Goal: Task Accomplishment & Management: Complete application form

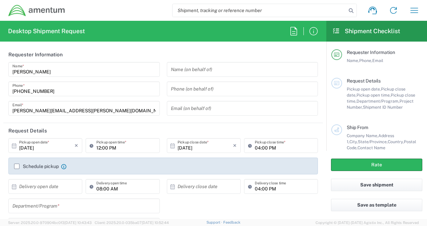
type input "United States"
type input "[GEOGRAPHIC_DATA]"
type input "3566.04.0001.TRI2.MATS.3000.00"
click at [415, 10] on icon "button" at bounding box center [415, 10] width 8 height 5
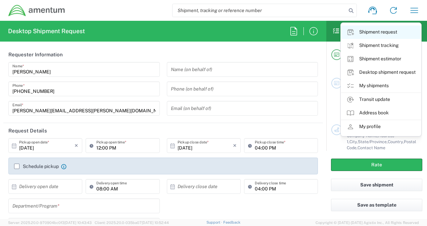
click at [385, 30] on link "Shipment request" at bounding box center [381, 32] width 80 height 13
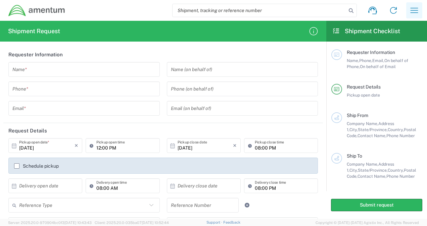
click at [416, 8] on icon "button" at bounding box center [414, 10] width 11 height 11
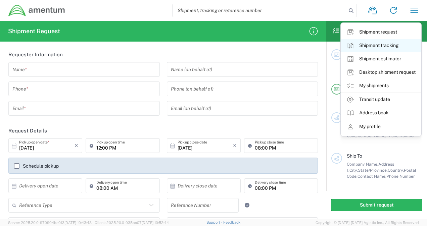
click at [383, 45] on link "Shipment tracking" at bounding box center [381, 45] width 80 height 13
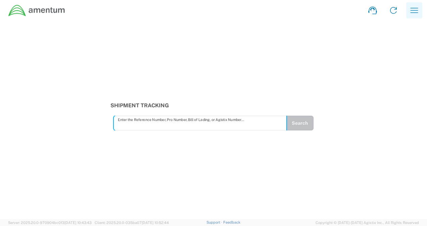
click at [415, 7] on icon "button" at bounding box center [414, 10] width 11 height 11
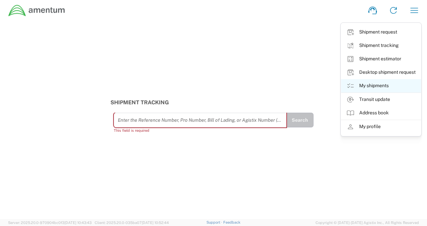
click at [389, 83] on link "My shipments" at bounding box center [381, 85] width 80 height 13
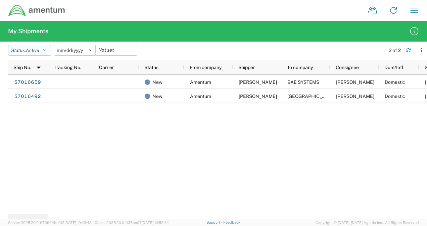
click at [46, 50] on icon "button" at bounding box center [44, 50] width 3 height 5
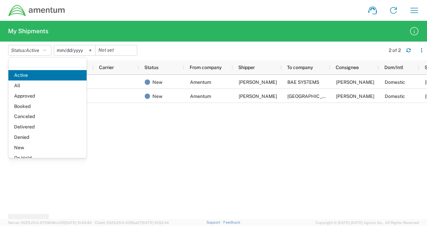
click at [153, 45] on agx-table-filter-chips "Status: Active Active All Approved Booked Canceled Delivered Denied New On Hold…" at bounding box center [195, 52] width 374 height 15
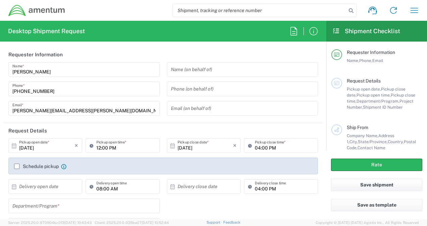
type input "United States"
type input "3566.04.0001.TRI2.MATS.3000.00"
click at [419, 3] on button "button" at bounding box center [414, 10] width 16 height 16
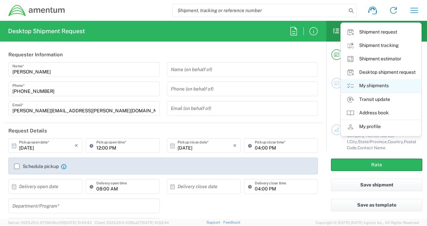
click at [374, 86] on link "My shipments" at bounding box center [381, 85] width 80 height 13
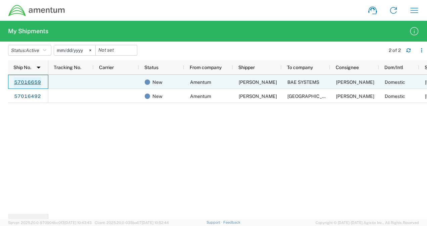
click at [34, 84] on link "57016659" at bounding box center [28, 82] width 28 height 11
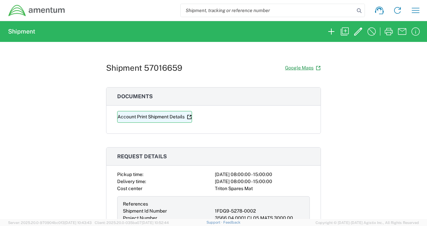
click at [140, 121] on link "Account Print Shipment Details" at bounding box center [154, 117] width 75 height 12
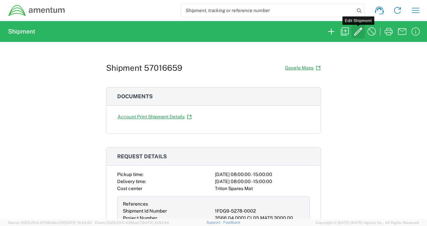
click at [363, 32] on icon "button" at bounding box center [358, 31] width 11 height 11
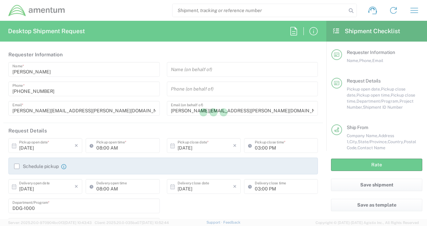
type input "[US_STATE]"
type input "Pallet(s) Standard (Not Stackable)"
type input "USD"
type input "Pallet(s) Standard (Not Stackable)"
type input "3566.04.0001.CL05.MATS.3000.00"
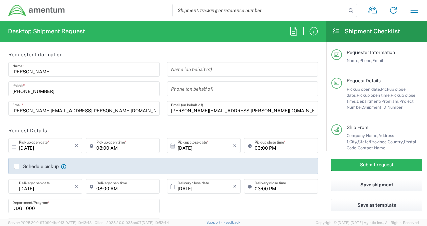
click at [15, 169] on div "Schedule pickup Check the flag if you need to request carrier to pickup from th…" at bounding box center [40, 167] width 52 height 6
click at [16, 166] on label "Schedule pickup" at bounding box center [36, 166] width 45 height 5
click at [17, 167] on input "Schedule pickup" at bounding box center [17, 167] width 0 height 0
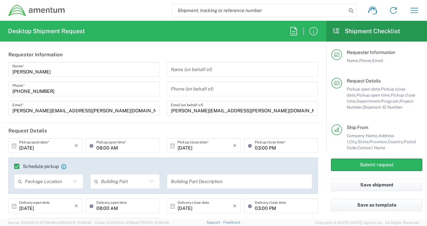
click at [73, 181] on icon at bounding box center [75, 181] width 9 height 9
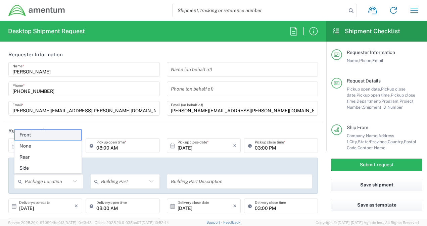
click at [41, 137] on span "Front" at bounding box center [48, 135] width 67 height 10
type input "Front"
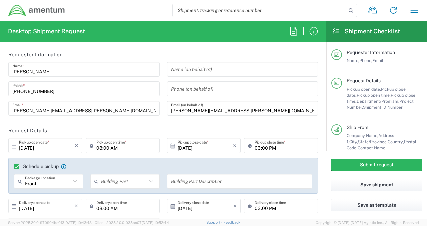
click at [148, 179] on icon at bounding box center [151, 181] width 9 height 9
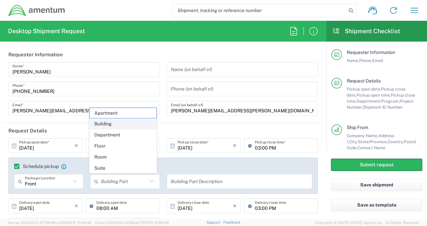
click at [110, 128] on span "Building" at bounding box center [123, 124] width 67 height 10
type input "Building"
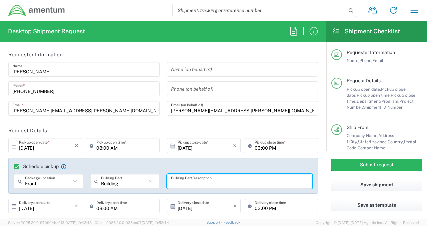
click at [177, 182] on input "text" at bounding box center [240, 182] width 138 height 12
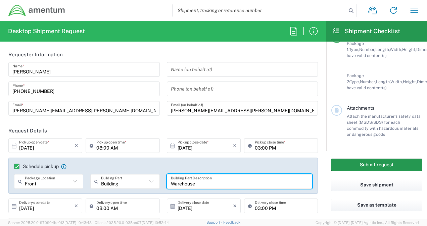
type input "Warehouse"
click at [360, 168] on button "Submit request" at bounding box center [376, 165] width 91 height 12
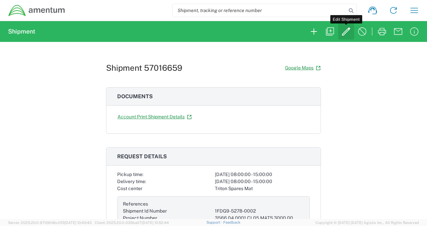
click at [349, 30] on icon "button" at bounding box center [346, 32] width 8 height 8
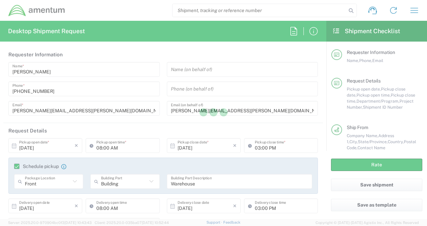
type input "3566.04.0001.CL05.MATS.3000.00"
type input "[US_STATE]"
type input "Pallet(s) Standard (Not Stackable)"
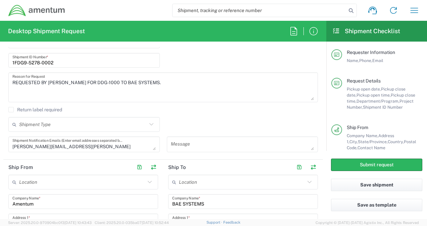
scroll to position [203, 0]
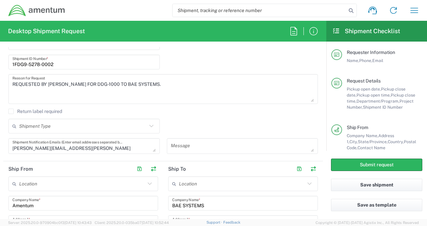
click at [149, 126] on icon at bounding box center [151, 126] width 4 height 2
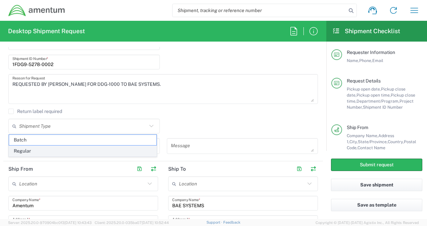
click at [102, 148] on span "Regular" at bounding box center [82, 151] width 147 height 10
type input "Regular"
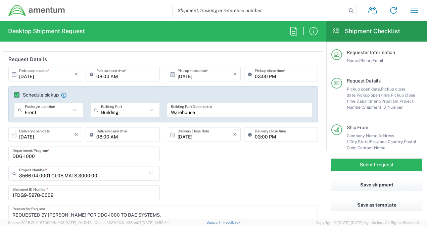
scroll to position [0, 0]
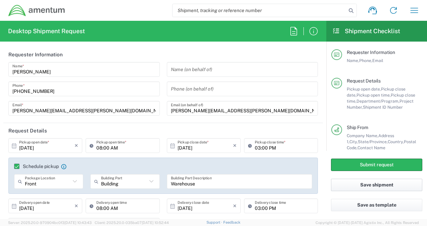
click at [357, 189] on button "Save shipment" at bounding box center [376, 185] width 91 height 12
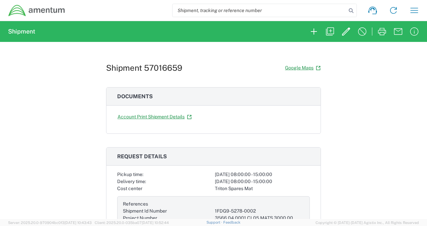
click at [406, 17] on div "Shipment request Shipment tracking Shipment estimator Desktop shipment request …" at bounding box center [245, 10] width 359 height 16
click at [416, 6] on icon "button" at bounding box center [414, 10] width 11 height 11
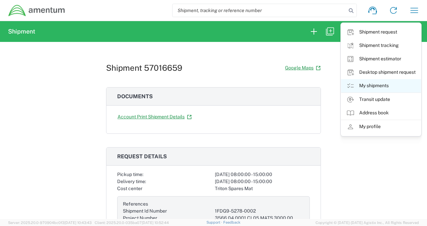
click at [371, 88] on link "My shipments" at bounding box center [381, 85] width 80 height 13
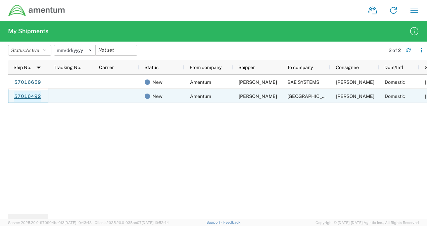
click at [32, 98] on link "57016492" at bounding box center [28, 96] width 28 height 11
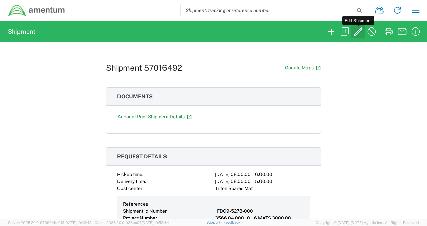
click at [363, 31] on icon "button" at bounding box center [358, 31] width 11 height 11
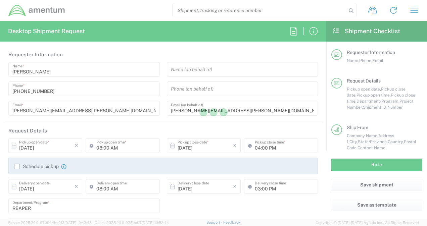
type input "[US_STATE]"
type input "Pallet(s) Standard (Not Stackable)"
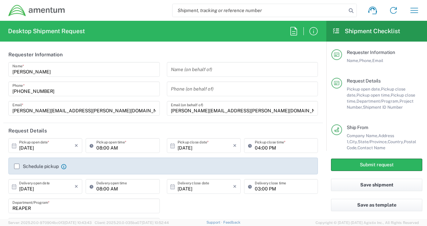
type input "3566.04.0001.0116.MATS.3000.00"
drag, startPoint x: 421, startPoint y: 64, endPoint x: 318, endPoint y: 74, distance: 103.7
click at [421, 71] on main "Requester Information Name, Phone, Email Request Details Pickup open date, Pick…" at bounding box center [377, 97] width 101 height 110
click at [15, 165] on label "Schedule pickup" at bounding box center [36, 166] width 45 height 5
click at [17, 167] on input "Schedule pickup" at bounding box center [17, 167] width 0 height 0
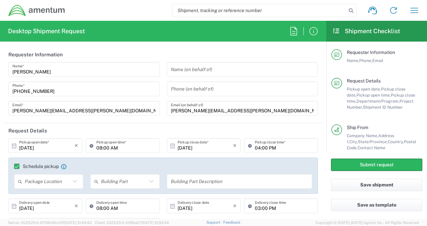
click at [48, 183] on input "text" at bounding box center [48, 182] width 46 height 12
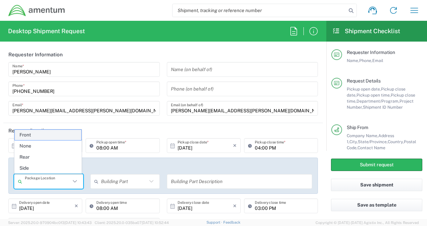
click at [40, 133] on span "Front" at bounding box center [48, 135] width 67 height 10
type input "Front"
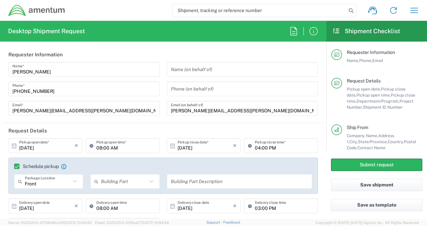
click at [110, 184] on input "text" at bounding box center [124, 182] width 46 height 12
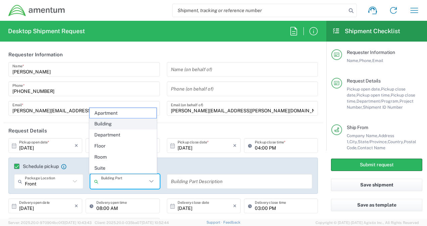
click at [109, 125] on span "Building" at bounding box center [123, 124] width 67 height 10
type input "Building"
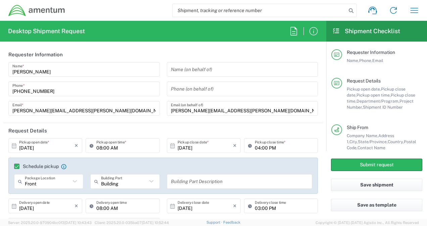
click at [176, 179] on input "text" at bounding box center [240, 182] width 138 height 12
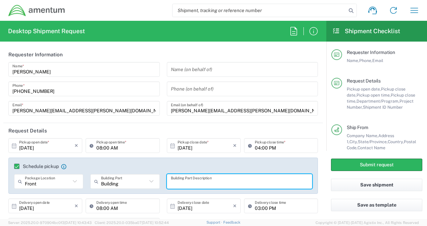
type input "S"
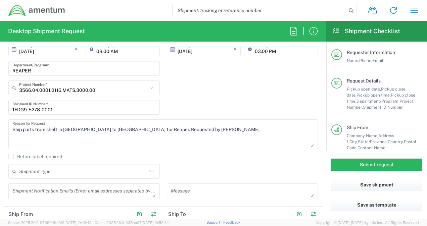
scroll to position [165, 0]
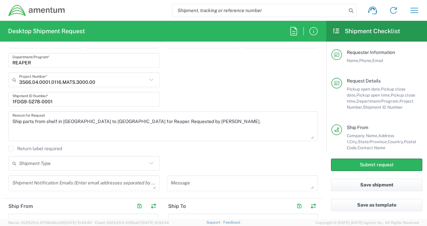
type input "Warehouse"
click at [148, 164] on icon at bounding box center [151, 163] width 9 height 9
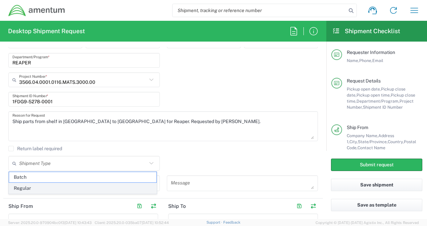
click at [77, 187] on span "Regular" at bounding box center [82, 188] width 147 height 10
type input "Regular"
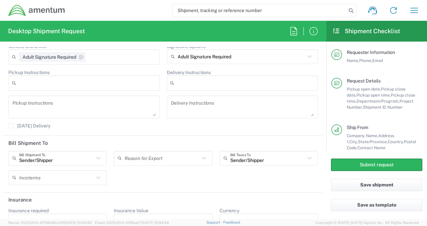
scroll to position [920, 0]
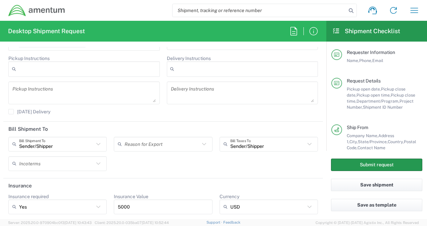
click at [341, 165] on button "Submit request" at bounding box center [376, 165] width 91 height 12
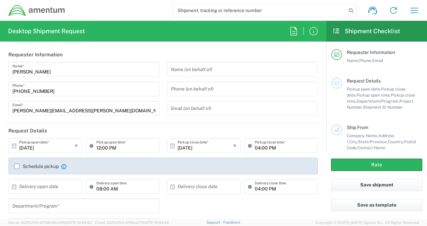
type input "[GEOGRAPHIC_DATA]"
type input "3566.04.0001.TRI2.MATS.3000.00"
click at [337, 31] on icon at bounding box center [337, 31] width 8 height 6
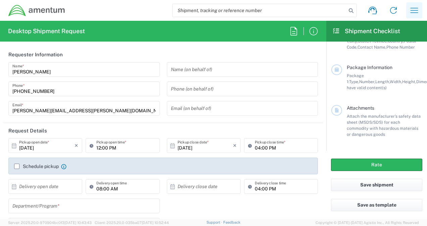
click at [414, 9] on icon "button" at bounding box center [414, 10] width 11 height 11
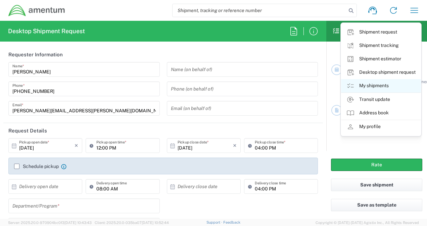
click at [361, 87] on link "My shipments" at bounding box center [381, 85] width 80 height 13
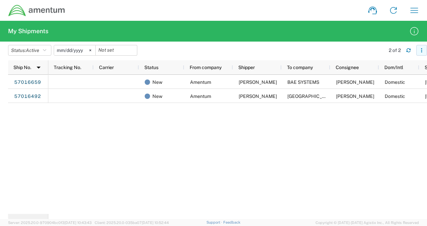
click at [422, 55] on button "button" at bounding box center [422, 50] width 11 height 11
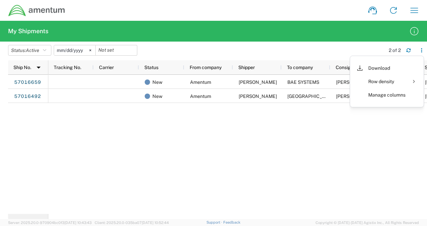
click at [315, 153] on div "New Amentum TODD GERIG BAE SYSTEMS BEN PETERSON Domestic 10/06/2025 New Amentum…" at bounding box center [237, 144] width 379 height 139
click at [117, 50] on input "date" at bounding box center [116, 50] width 41 height 10
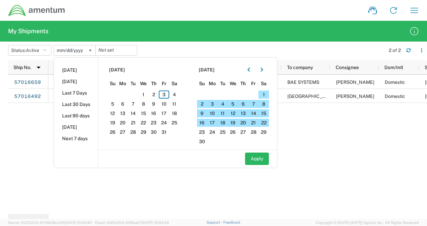
click at [203, 15] on div "Shipment request Shipment tracking Shipment estimator Desktop shipment request …" at bounding box center [245, 10] width 359 height 16
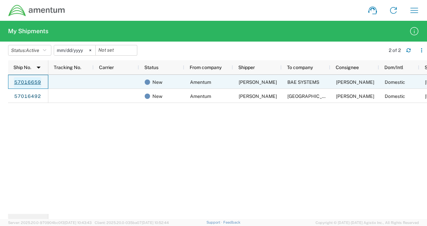
click at [29, 85] on link "57016659" at bounding box center [28, 82] width 28 height 11
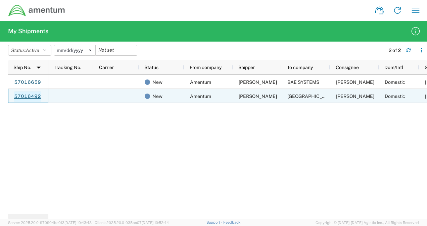
click at [34, 97] on link "57016492" at bounding box center [28, 96] width 28 height 11
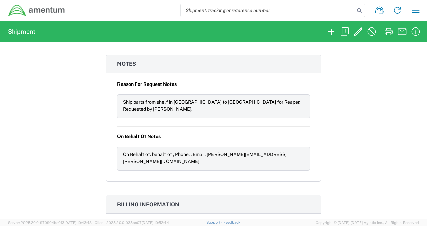
scroll to position [699, 0]
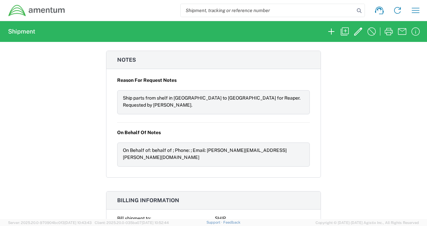
drag, startPoint x: 422, startPoint y: 177, endPoint x: 425, endPoint y: 182, distance: 6.1
click at [425, 182] on div "Shipment 57016492 Google Maps Documents Account Print Shipment Details Request …" at bounding box center [213, 130] width 427 height 177
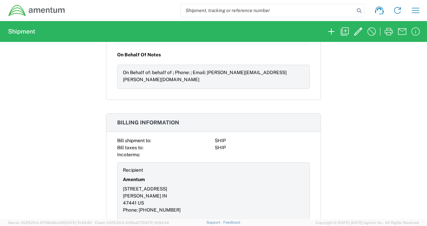
scroll to position [0, 0]
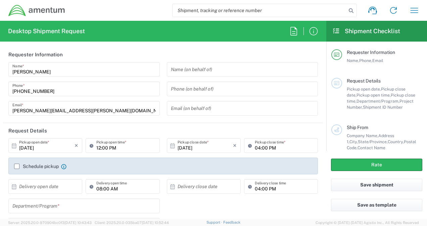
type input "[GEOGRAPHIC_DATA]"
type input "3566.04.0001.TRI2.MATS.3000.00"
click at [14, 145] on icon at bounding box center [14, 146] width 6 height 6
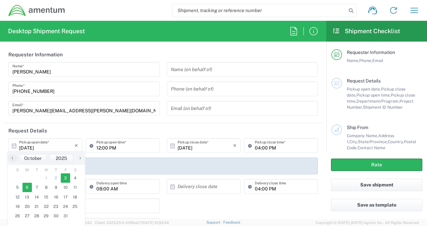
click at [26, 190] on span "6" at bounding box center [28, 187] width 10 height 9
type input "[DATE]"
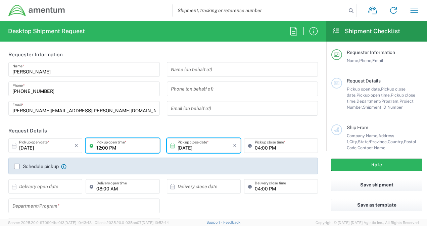
click at [99, 148] on input "12:00 PM" at bounding box center [125, 146] width 59 height 12
click at [111, 144] on input "8:00 PM" at bounding box center [125, 146] width 59 height 12
type input "08:00 AM"
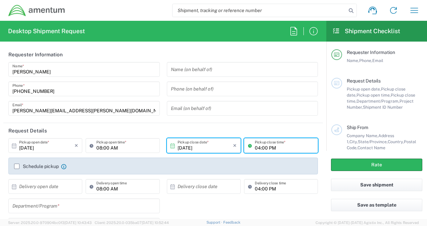
click at [255, 148] on input "04:00 PM" at bounding box center [284, 146] width 59 height 12
type input "03:00 PM"
click at [60, 190] on input "text" at bounding box center [46, 187] width 55 height 12
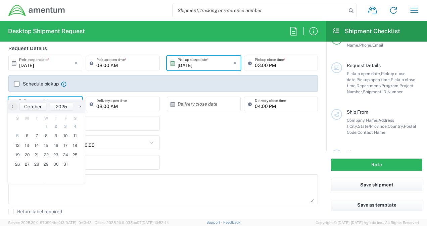
scroll to position [110, 0]
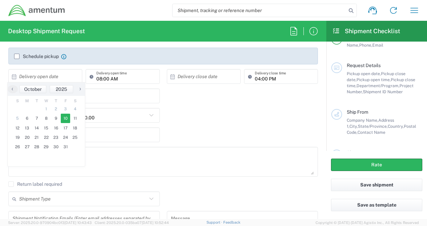
click at [62, 118] on span "10" at bounding box center [66, 118] width 10 height 9
type input "10/10/2025"
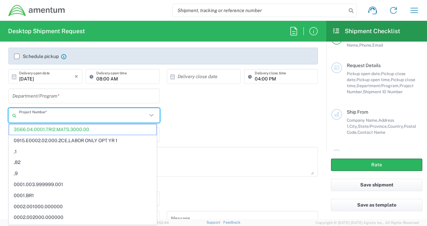
click at [46, 119] on input "text" at bounding box center [83, 116] width 128 height 12
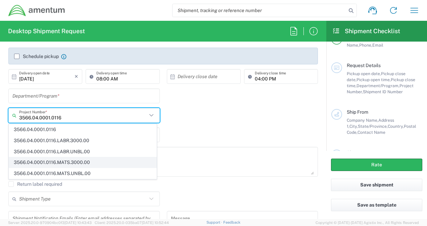
click at [52, 162] on span "3566.04.0001.0116.MATS.3000.00" at bounding box center [82, 163] width 147 height 10
type input "3566.04.0001.0116.MATS.3000.00"
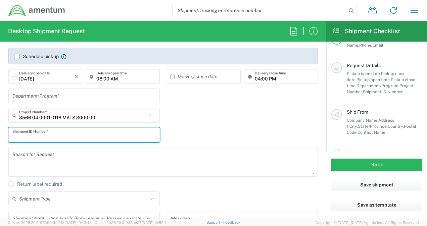
click at [29, 136] on input "text" at bounding box center [83, 135] width 143 height 12
type input "LINTON-REAPER"
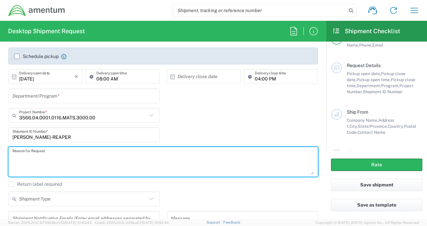
click at [34, 166] on textarea at bounding box center [163, 162] width 302 height 26
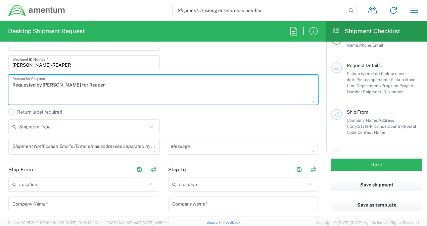
scroll to position [209, 0]
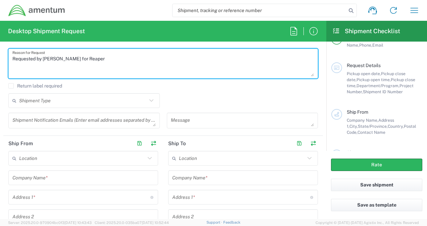
type textarea "Requested by Amber Pride for Reaper"
click at [151, 98] on icon at bounding box center [151, 100] width 9 height 9
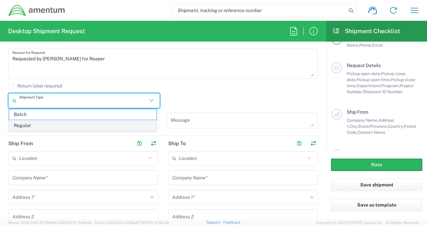
click at [76, 127] on span "Regular" at bounding box center [82, 126] width 147 height 10
type input "Regular"
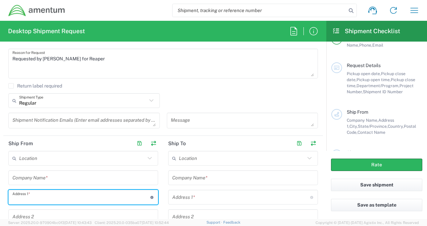
click at [33, 200] on input "text" at bounding box center [81, 198] width 138 height 12
type input "325 12th St SE"
type input "TODD.GERIG@AMENTUM.COM"
type input "Amentum"
type input "Linton"
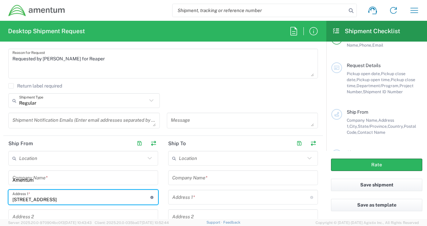
type input "[US_STATE]"
type input "47441"
type input "8127808182"
click at [39, 156] on input "text" at bounding box center [82, 159] width 126 height 12
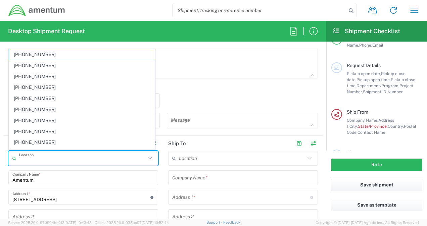
click at [30, 183] on div "Amentum Company Name *" at bounding box center [83, 178] width 150 height 15
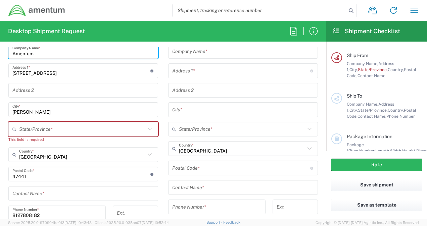
scroll to position [347, 0]
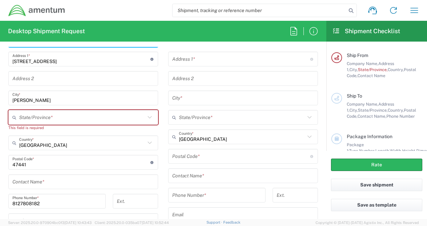
click at [45, 122] on input "text" at bounding box center [82, 118] width 126 height 12
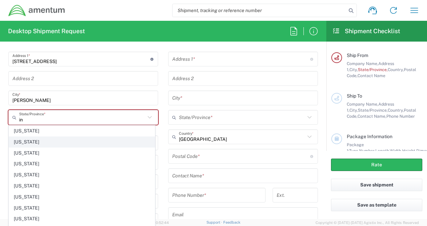
click at [19, 138] on span "[US_STATE]" at bounding box center [82, 142] width 146 height 10
type input "[US_STATE]"
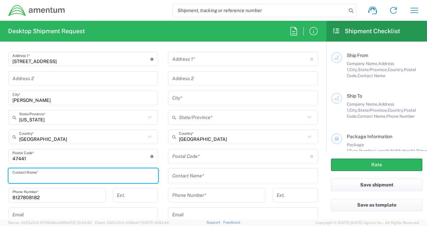
click at [28, 179] on input "text" at bounding box center [83, 176] width 142 height 12
type input "[PERSON_NAME]"
click at [22, 223] on span "Server: 2025.20.0-970904bc0f3 2025-10-02 10:43:43" at bounding box center [50, 223] width 84 height 4
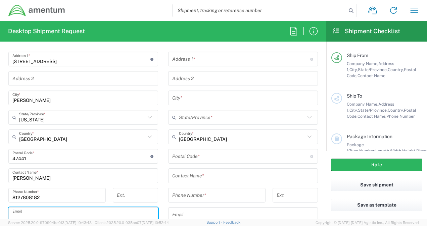
click at [21, 213] on input "text" at bounding box center [83, 215] width 142 height 12
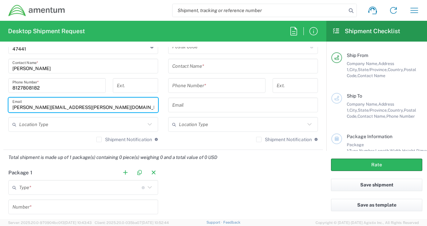
scroll to position [460, 0]
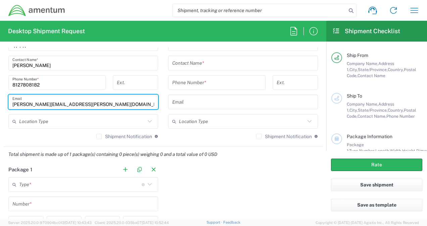
type input "TODD.GERIG@AMENTUM.COM"
click at [145, 124] on icon at bounding box center [149, 121] width 9 height 9
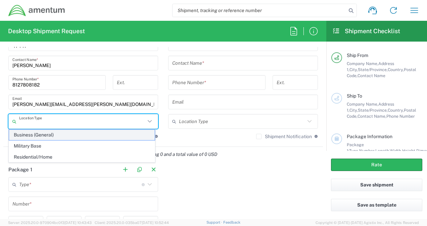
click at [95, 132] on span "Business (General)" at bounding box center [82, 135] width 146 height 10
type input "Business (General)"
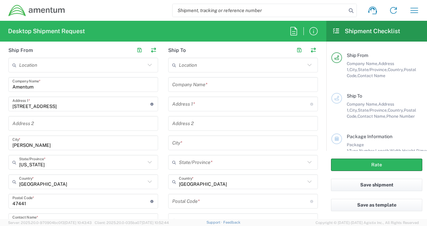
scroll to position [292, 0]
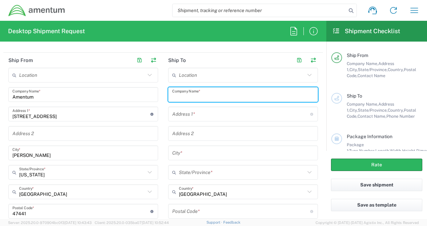
click at [190, 91] on input "text" at bounding box center [243, 95] width 142 height 12
type input "N"
type input "V"
type input "[GEOGRAPHIC_DATA]"
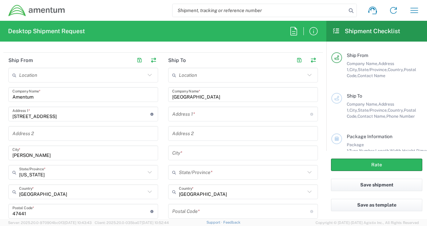
click at [193, 120] on div "Address 1 * For cross streets use street names with '&' or 'and' in between. Fo…" at bounding box center [243, 114] width 150 height 15
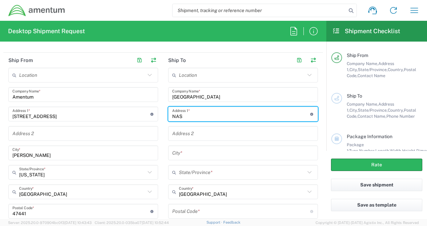
type input "NAS JACKSONVILLE BUILDING 101U"
type input "HANGER 860"
type input "JACKSONVILLE"
type input "32212"
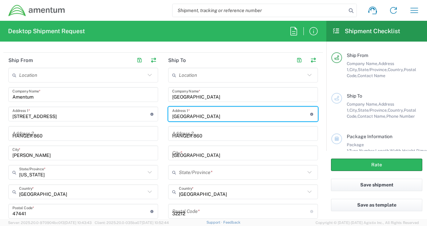
type input "8033166974"
type input "christopher.s.carter38.ctr@us.navy.mil"
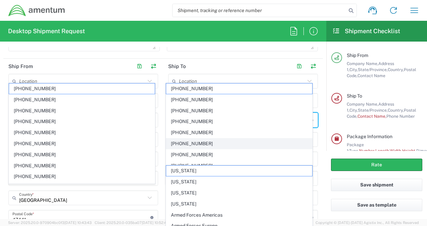
scroll to position [298, 0]
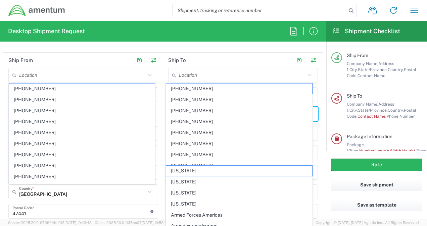
click at [163, 201] on main "Location 1002-4122-6 1006-5256-0 1026-8910-0 1281-0560-3 1369-6441-0 1402-6962-…" at bounding box center [243, 193] width 160 height 251
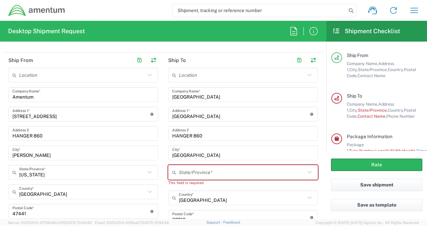
click at [59, 132] on input "HANGER 860" at bounding box center [83, 134] width 142 height 12
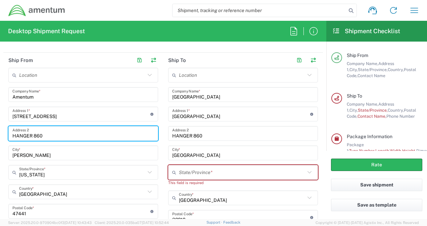
click at [59, 132] on input "HANGER 860" at bounding box center [83, 134] width 142 height 12
type input "H"
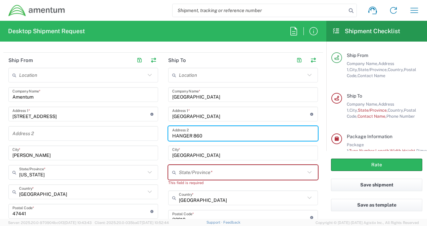
drag, startPoint x: 204, startPoint y: 133, endPoint x: 169, endPoint y: 132, distance: 35.0
click at [169, 132] on div "HANGER 860 Address 2" at bounding box center [243, 133] width 150 height 15
click at [199, 173] on input "text" at bounding box center [242, 173] width 126 height 12
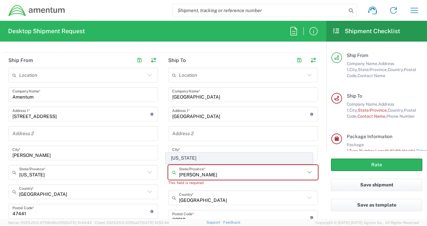
click at [184, 161] on span "[US_STATE]" at bounding box center [239, 158] width 146 height 10
type input "[US_STATE]"
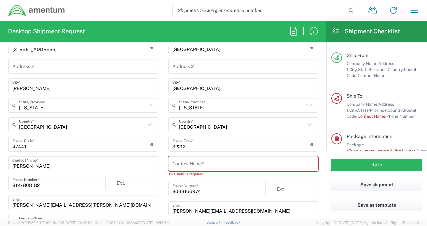
scroll to position [379, 0]
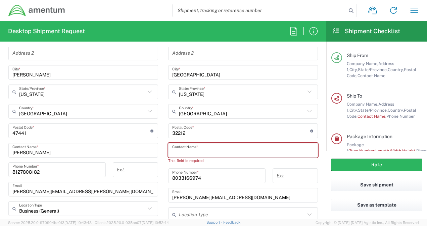
click at [195, 153] on input "text" at bounding box center [243, 151] width 142 height 12
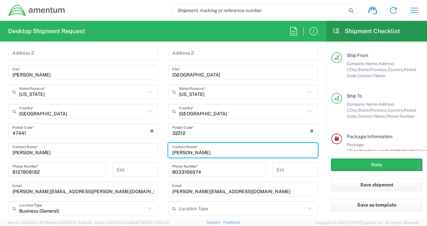
type input "[PERSON_NAME]"
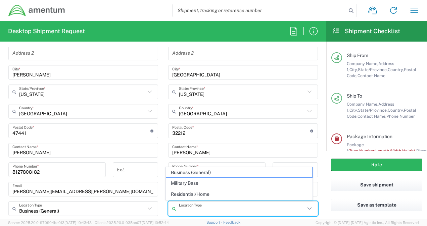
click at [185, 208] on input "text" at bounding box center [242, 209] width 126 height 12
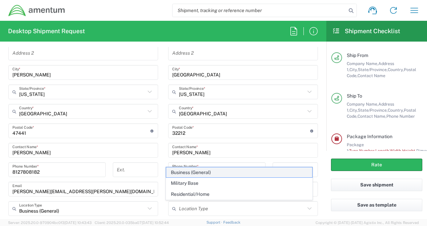
click at [179, 176] on span "Business (General)" at bounding box center [239, 173] width 146 height 10
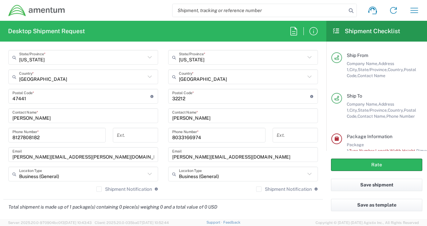
scroll to position [441, 0]
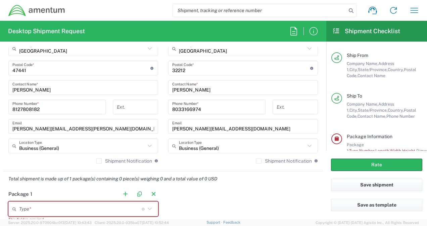
click at [305, 147] on icon at bounding box center [309, 146] width 9 height 9
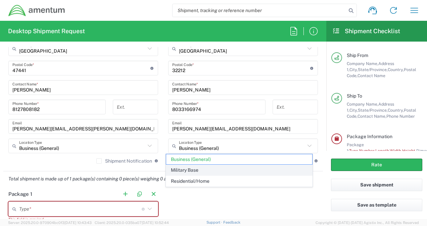
click at [212, 171] on span "Military Base" at bounding box center [239, 170] width 146 height 10
type input "Military Base"
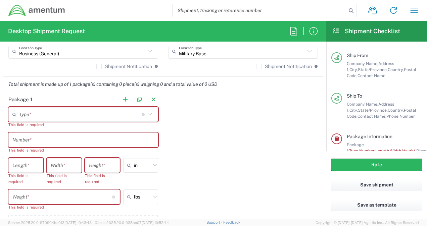
scroll to position [542, 0]
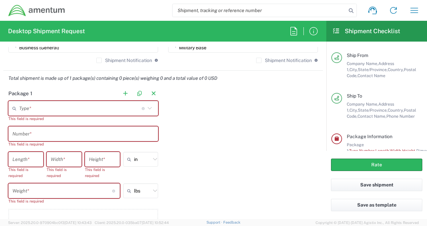
click at [34, 109] on input "text" at bounding box center [80, 109] width 123 height 12
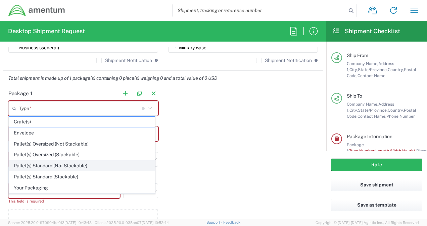
click at [33, 162] on span "Pallet(s) Standard (Not Stackable)" at bounding box center [82, 166] width 146 height 10
type input "Pallet(s) Standard (Not Stackable)"
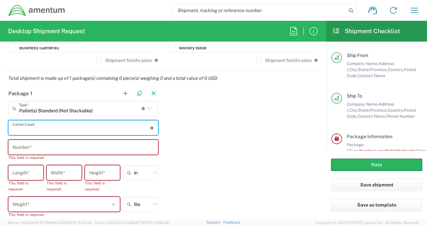
click at [26, 123] on input "number" at bounding box center [81, 128] width 138 height 12
type input "11"
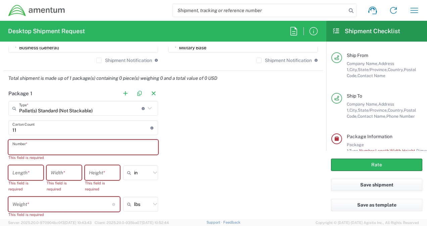
click at [24, 145] on input "text" at bounding box center [83, 148] width 142 height 12
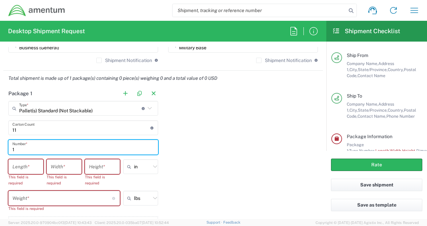
type input "1"
click at [19, 163] on input "number" at bounding box center [25, 167] width 27 height 12
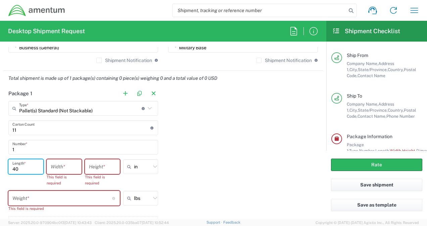
type input "40"
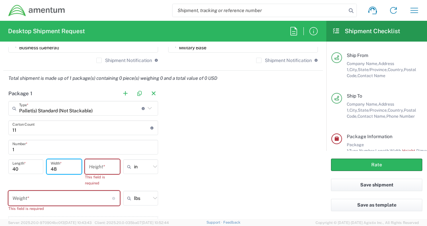
type input "48"
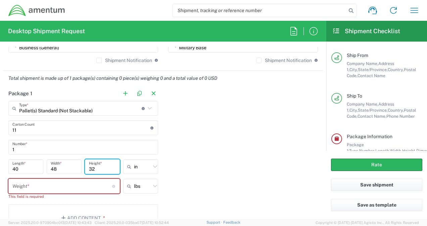
type input "32"
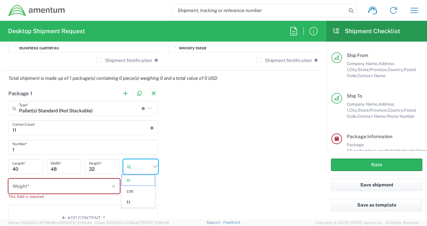
type input "in"
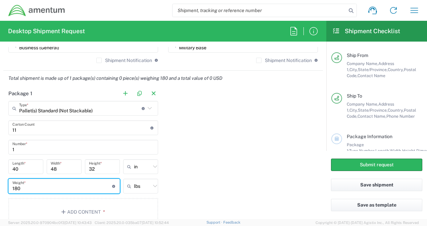
type input "180"
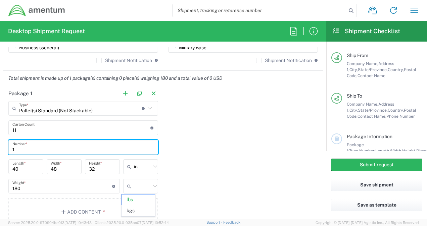
click at [35, 142] on input "1" at bounding box center [83, 148] width 142 height 12
type input "lbs"
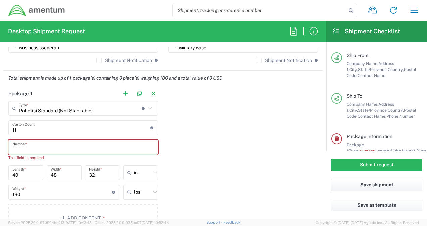
click at [35, 142] on input "text" at bounding box center [83, 148] width 142 height 12
click at [31, 131] on input "11" at bounding box center [81, 128] width 138 height 12
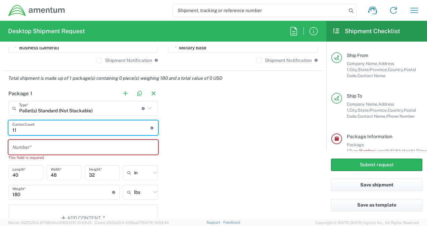
click at [26, 163] on main "Pallet(s) Standard (Not Stackable) Type * Material used to package goods Crate(…" at bounding box center [83, 167] width 160 height 133
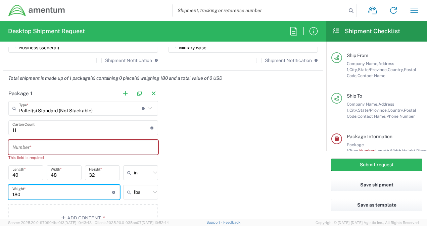
click at [24, 192] on input "180" at bounding box center [62, 193] width 100 height 12
type input "1"
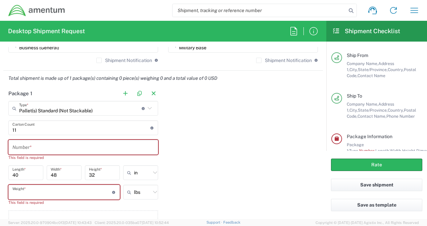
click at [23, 174] on input "40" at bounding box center [25, 173] width 27 height 12
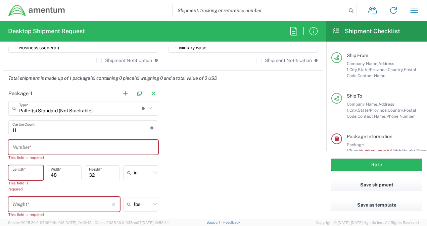
click at [59, 172] on input "48" at bounding box center [64, 173] width 27 height 12
click at [97, 175] on input "32" at bounding box center [102, 173] width 27 height 12
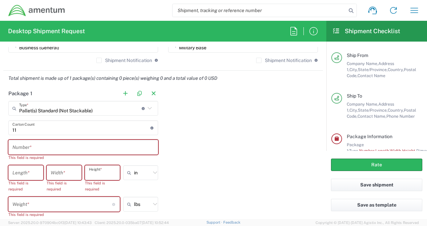
click at [44, 128] on input "11" at bounding box center [81, 128] width 138 height 12
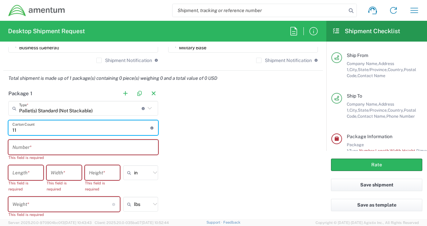
click at [44, 128] on input "11" at bounding box center [81, 128] width 138 height 12
type input "11"
click at [32, 148] on input "text" at bounding box center [83, 148] width 142 height 12
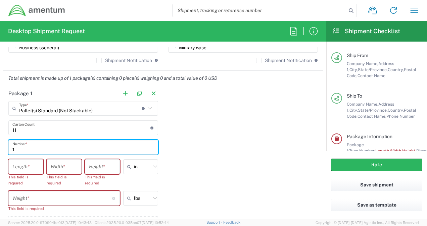
type input "1"
click at [31, 164] on input "number" at bounding box center [25, 167] width 27 height 12
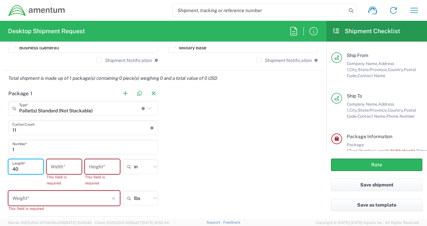
type input "40"
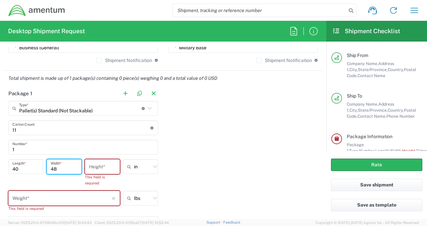
type input "48"
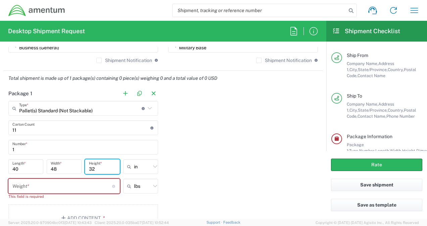
type input "32"
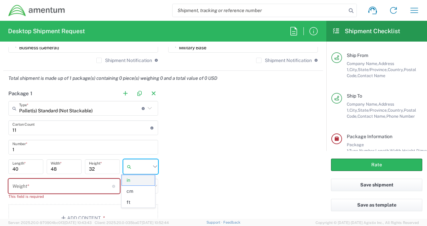
click at [141, 183] on span "in" at bounding box center [138, 180] width 33 height 10
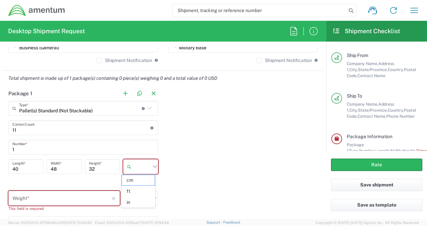
click at [134, 164] on input "text" at bounding box center [142, 167] width 17 height 11
click at [128, 200] on span "in" at bounding box center [138, 203] width 33 height 10
type input "in"
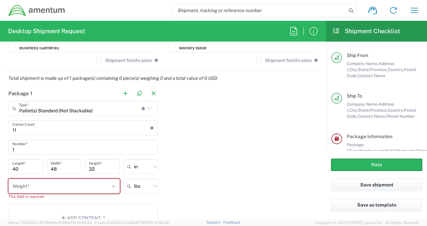
click at [36, 185] on input "number" at bounding box center [62, 187] width 100 height 12
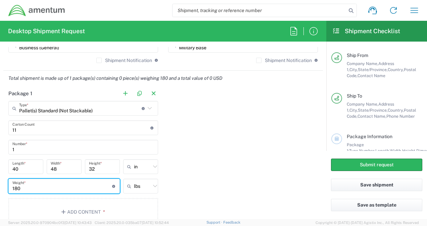
type input "180"
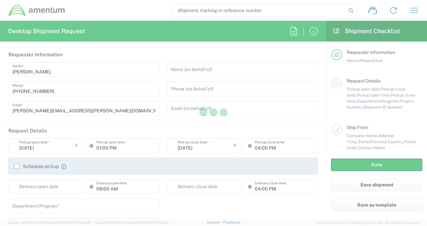
type input "[GEOGRAPHIC_DATA]"
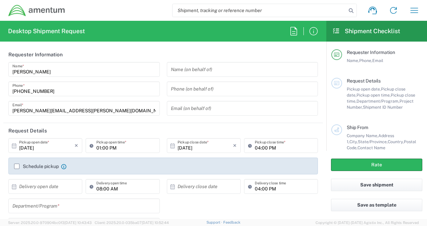
type input "[GEOGRAPHIC_DATA]"
type input "3566.04.0001.TRI2.MATS.3000.00"
click at [415, 5] on icon "button" at bounding box center [414, 10] width 11 height 11
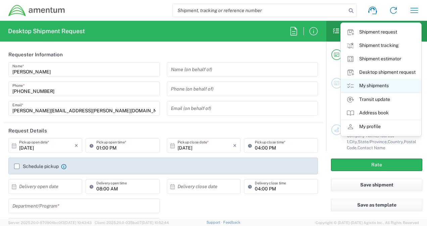
click at [374, 88] on link "My shipments" at bounding box center [381, 85] width 80 height 13
